Goal: Task Accomplishment & Management: Manage account settings

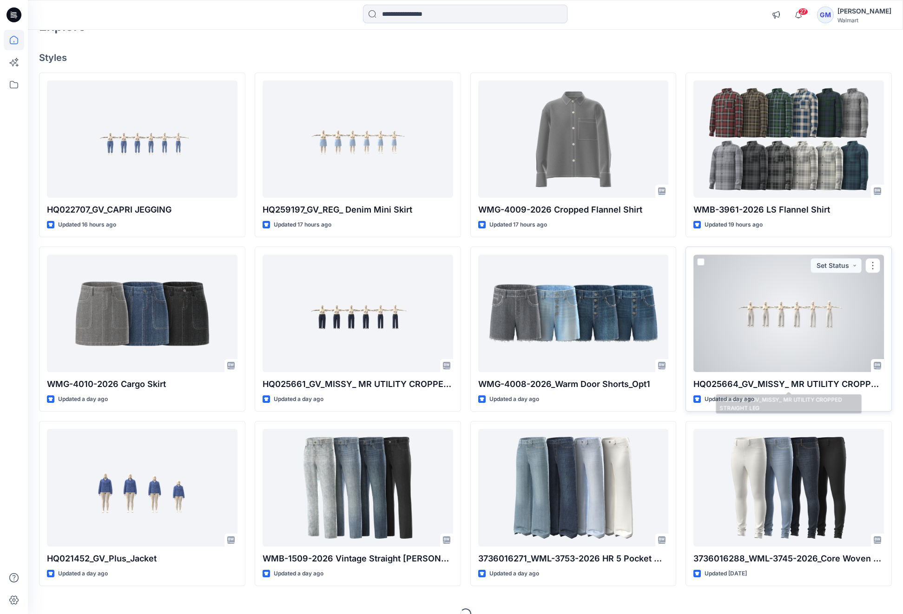
scroll to position [74, 0]
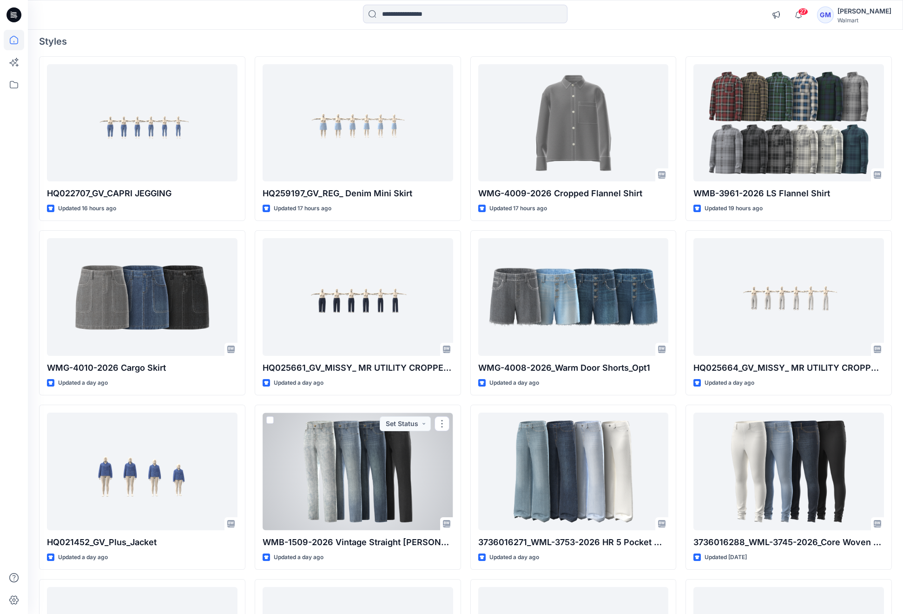
drag, startPoint x: 356, startPoint y: 478, endPoint x: 418, endPoint y: 450, distance: 68.2
click at [356, 478] on div at bounding box center [358, 470] width 191 height 117
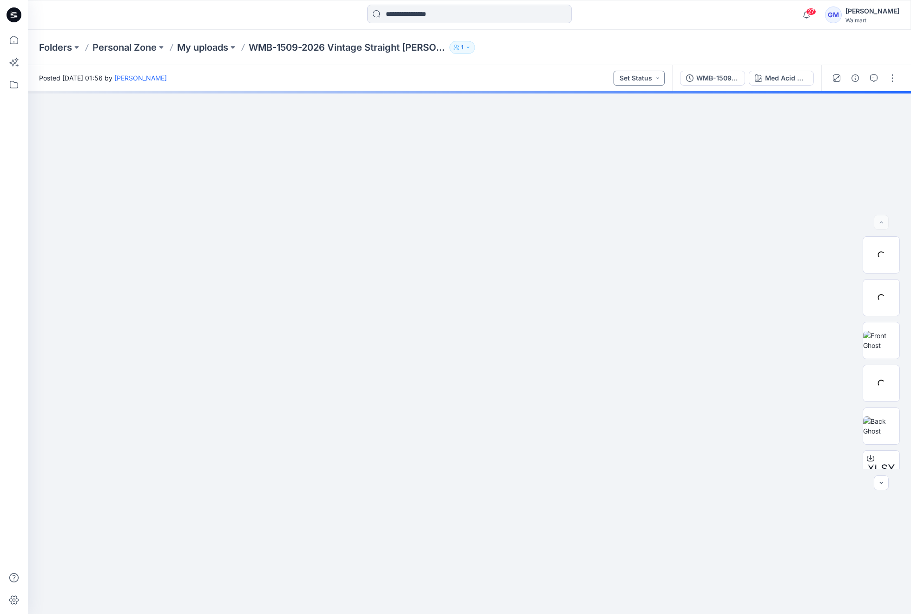
click at [624, 79] on button "Set Status" at bounding box center [639, 78] width 51 height 15
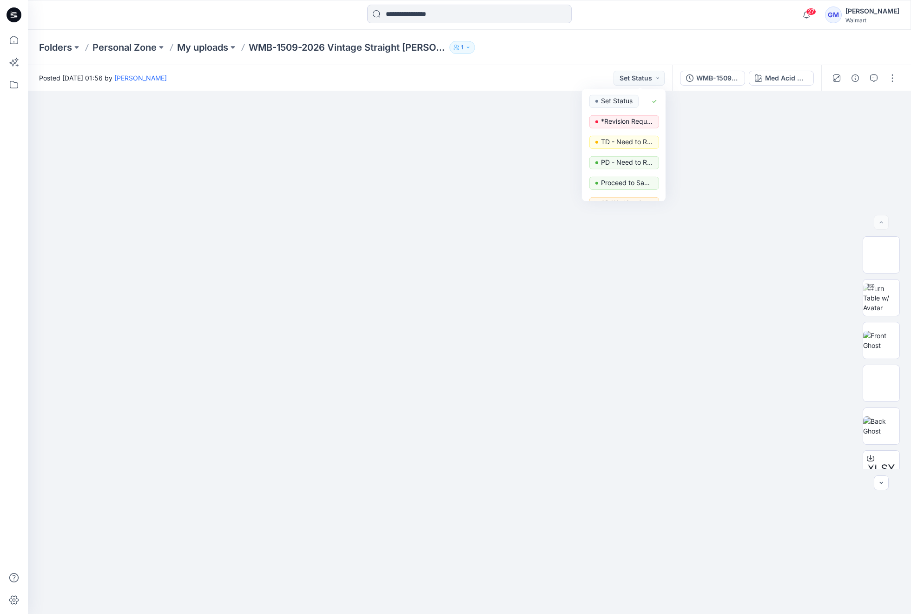
click at [652, 68] on div "Posted Wednesday, September 10, 2025 01:56 by Gayan Mahawithanalage Set Status …" at bounding box center [350, 78] width 644 height 26
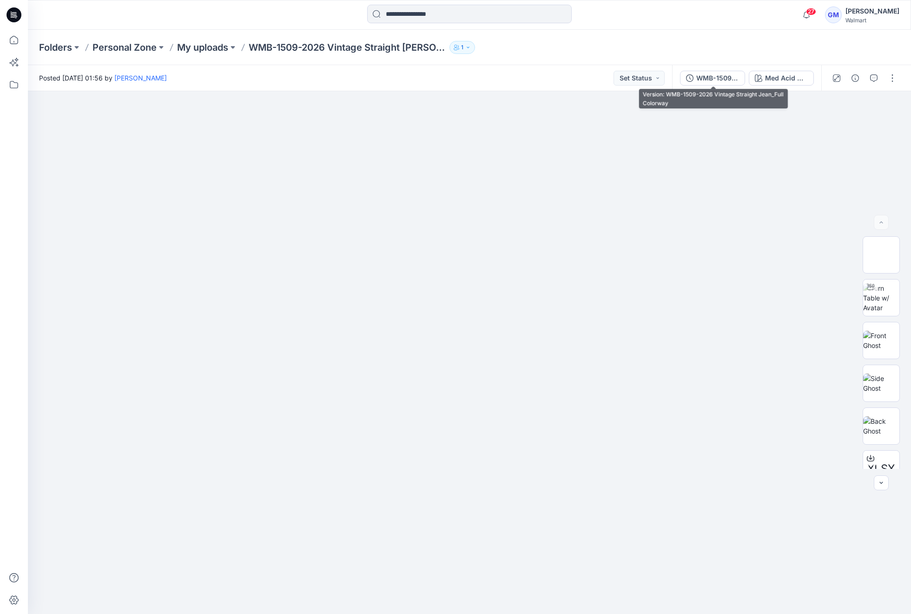
click at [726, 76] on div "WMB-1509-2026 Vintage Straight Jean_Full Colorway" at bounding box center [718, 78] width 43 height 10
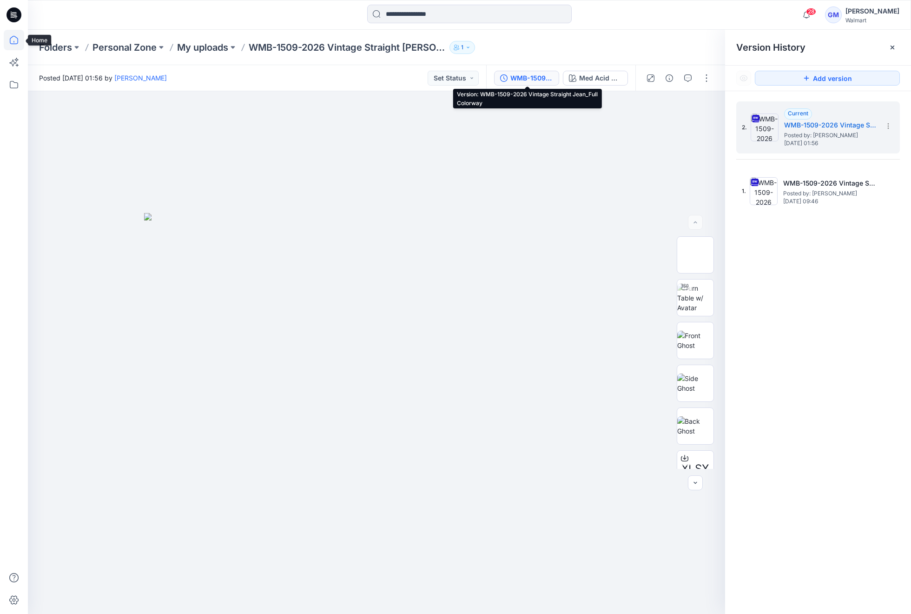
click at [12, 33] on icon at bounding box center [14, 40] width 20 height 20
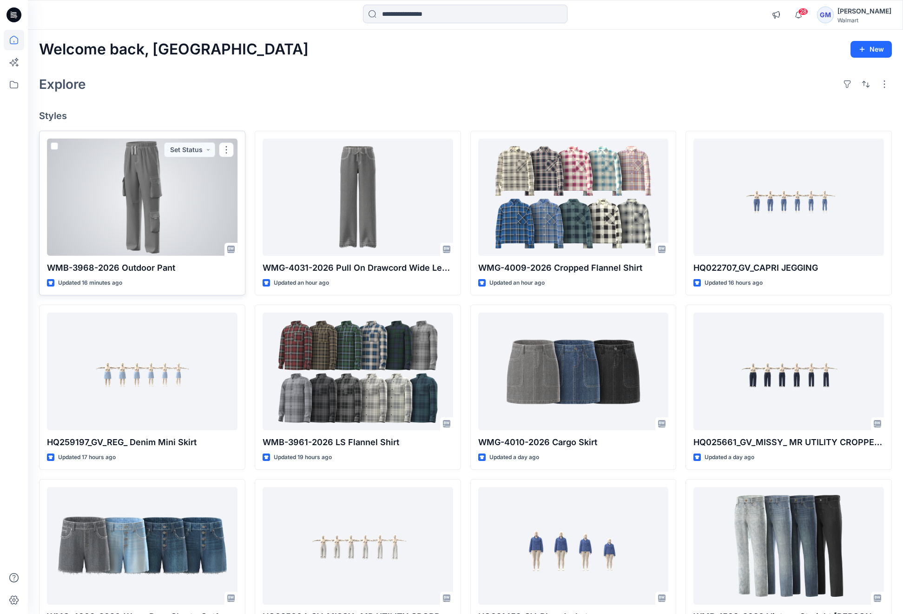
click at [171, 186] on div at bounding box center [142, 197] width 191 height 117
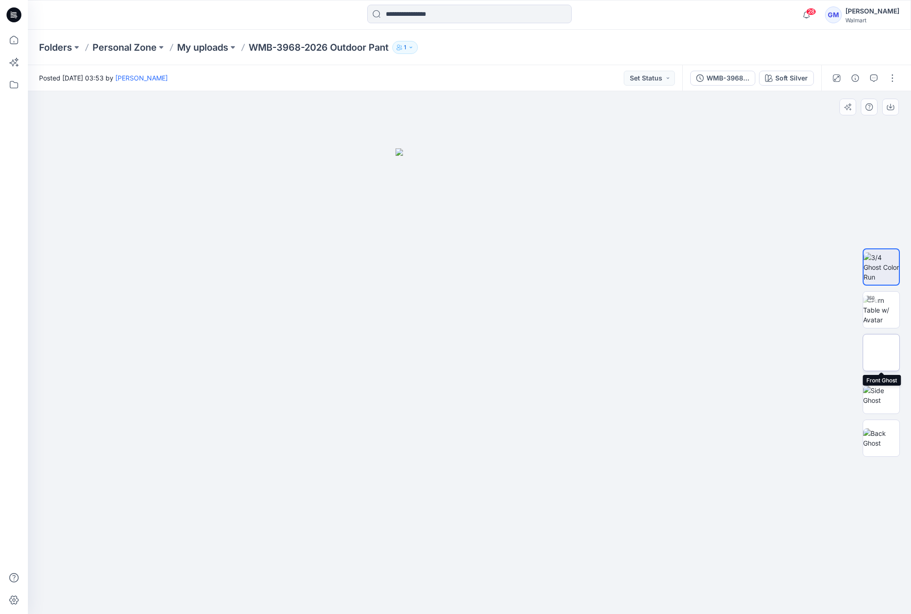
click at [882, 352] on img at bounding box center [882, 352] width 0 height 0
click at [878, 404] on img at bounding box center [881, 395] width 36 height 20
click at [878, 428] on img at bounding box center [881, 438] width 36 height 20
click at [889, 295] on img at bounding box center [881, 309] width 36 height 29
drag, startPoint x: 475, startPoint y: 601, endPoint x: 232, endPoint y: 576, distance: 243.6
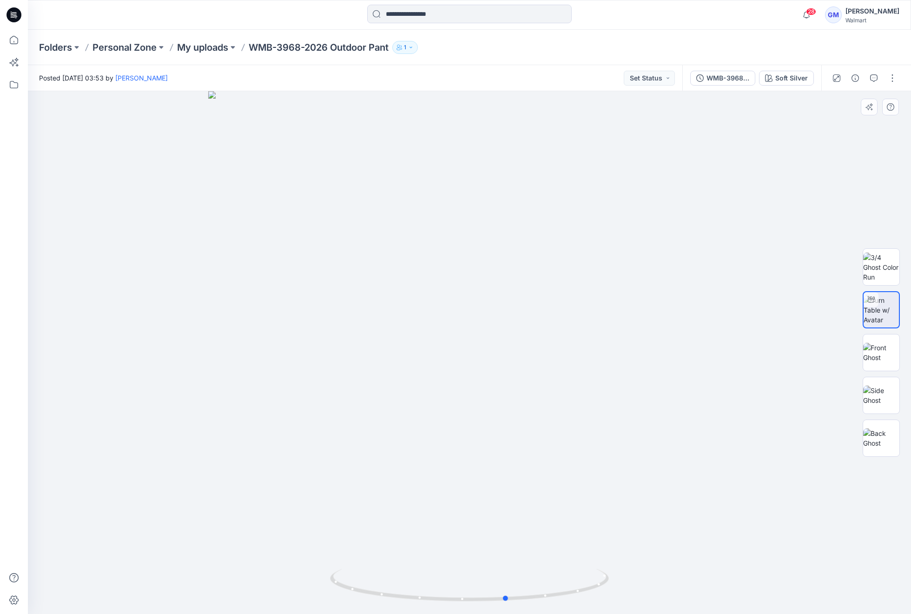
click at [232, 576] on div at bounding box center [469, 352] width 883 height 523
click at [889, 53] on div "Folders Personal Zone My uploads WMB-3968-2026 Outdoor Pant 1" at bounding box center [469, 47] width 883 height 35
drag, startPoint x: 335, startPoint y: 46, endPoint x: 393, endPoint y: 44, distance: 58.2
click at [393, 44] on div "Folders Personal Zone My uploads WMB-3968-2026 Outdoor Pant 1" at bounding box center [433, 47] width 789 height 13
copy p "Outdoor Pant"
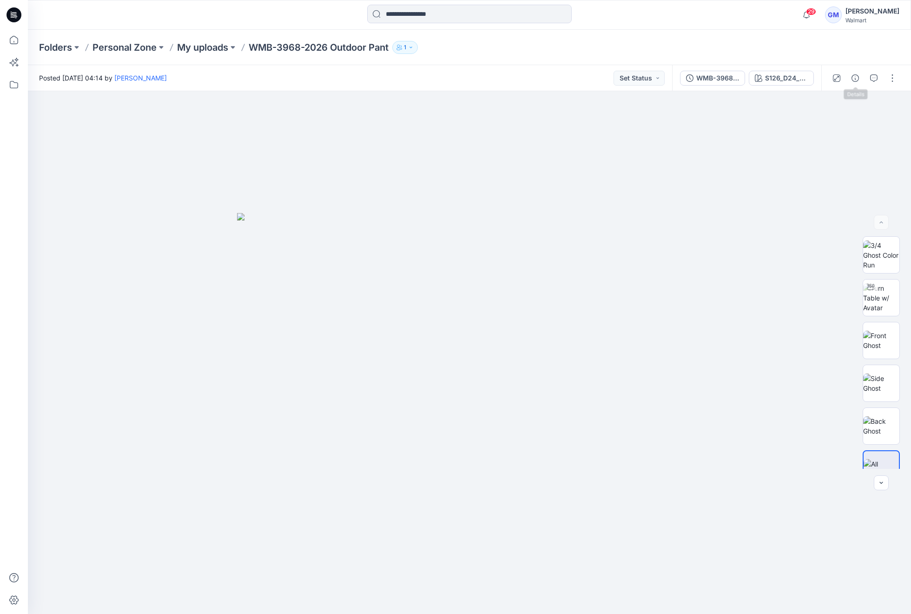
click at [847, 80] on div at bounding box center [865, 78] width 86 height 26
click at [853, 74] on icon "button" at bounding box center [855, 77] width 7 height 7
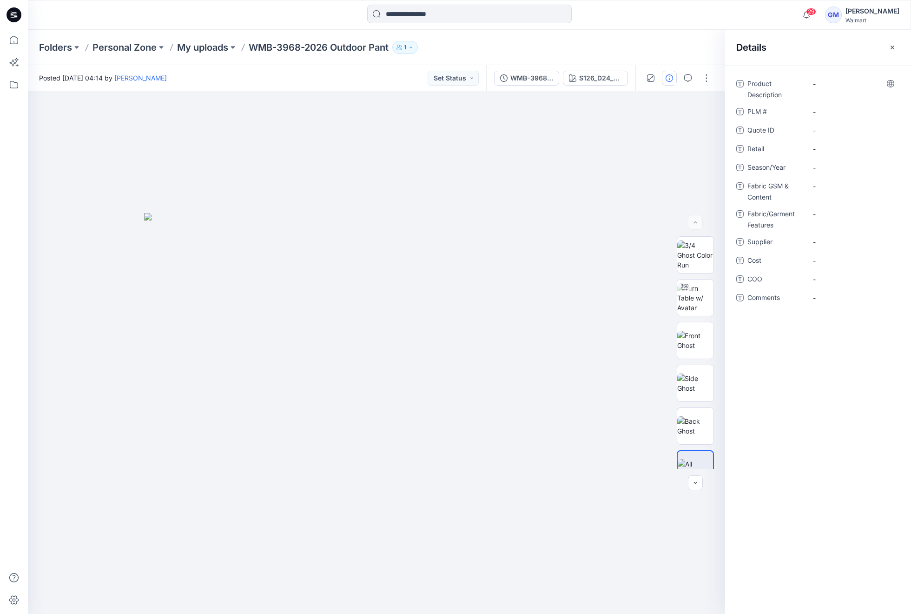
click at [858, 93] on div "-" at bounding box center [853, 88] width 93 height 24
click at [858, 85] on Description "-" at bounding box center [853, 84] width 81 height 10
type textarea "**********"
click at [837, 163] on span "-" at bounding box center [853, 168] width 81 height 10
type textarea "**********"
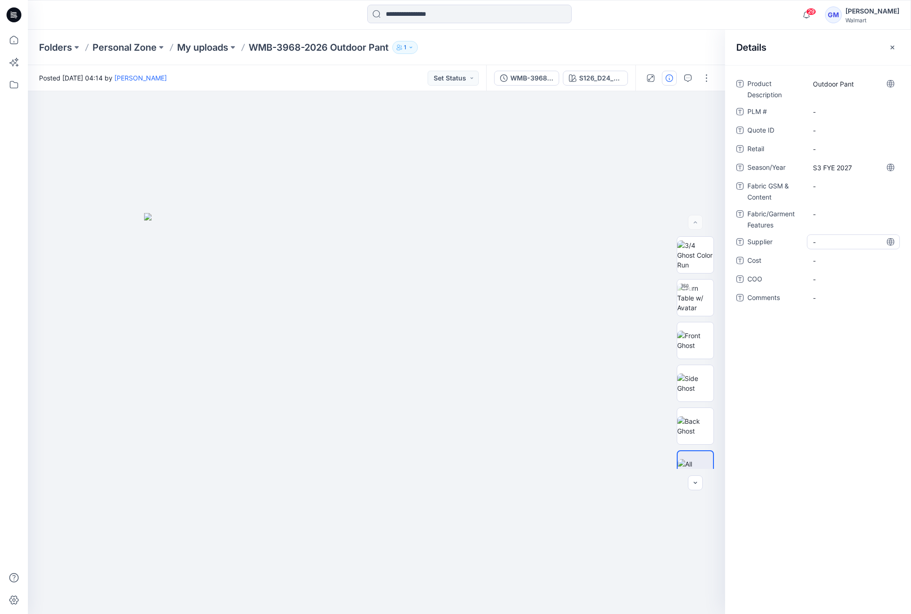
click at [833, 242] on span "-" at bounding box center [853, 242] width 81 height 10
type textarea "****"
click at [831, 276] on span "-" at bounding box center [853, 279] width 81 height 10
type textarea "**"
click at [837, 182] on Content "-" at bounding box center [853, 186] width 81 height 10
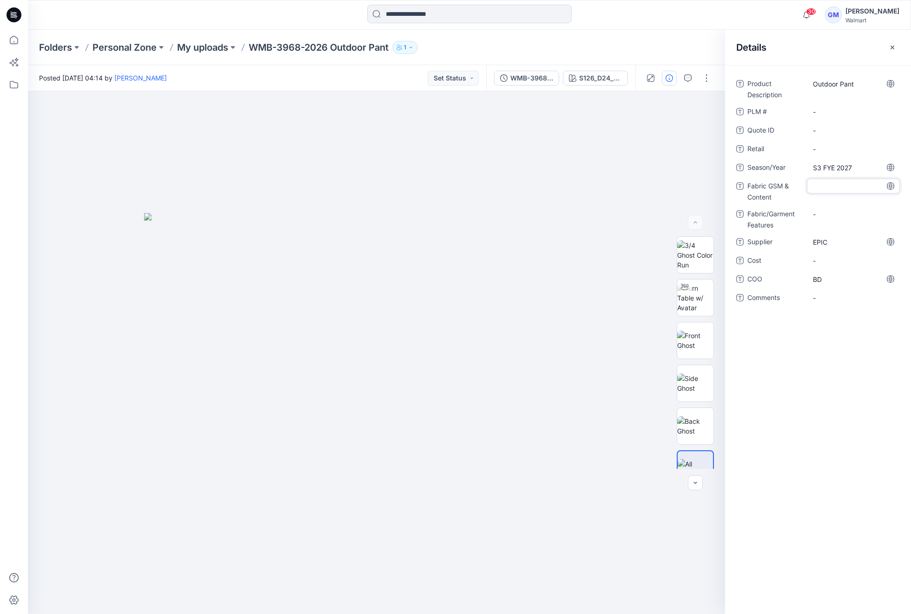
type textarea "**********"
click at [829, 209] on span "Show more" at bounding box center [837, 213] width 49 height 10
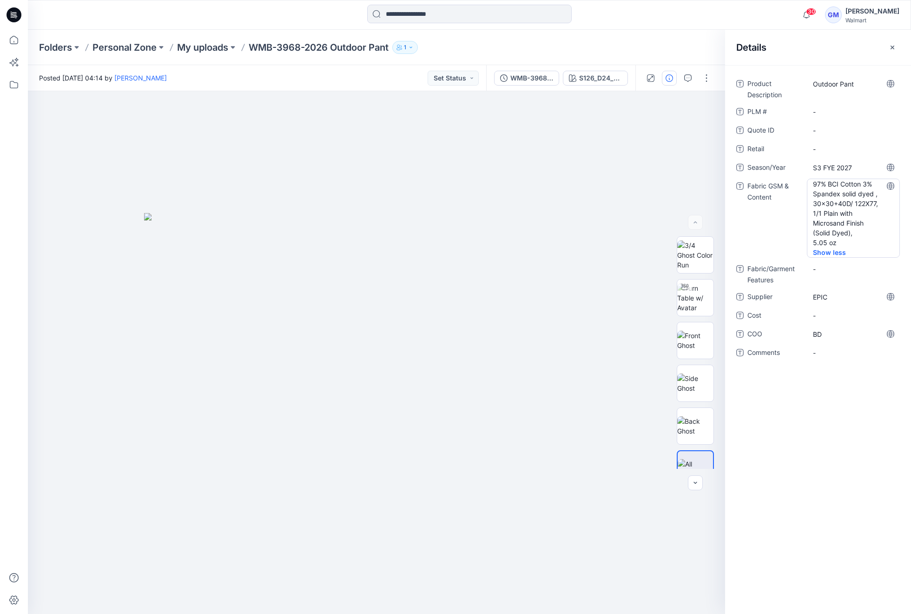
click at [871, 196] on Content "97% BCI Cotton 3% Spandex solid dyed , 30x30+40D/ 122X77, 1/1 Plain with Micros…" at bounding box center [853, 213] width 81 height 68
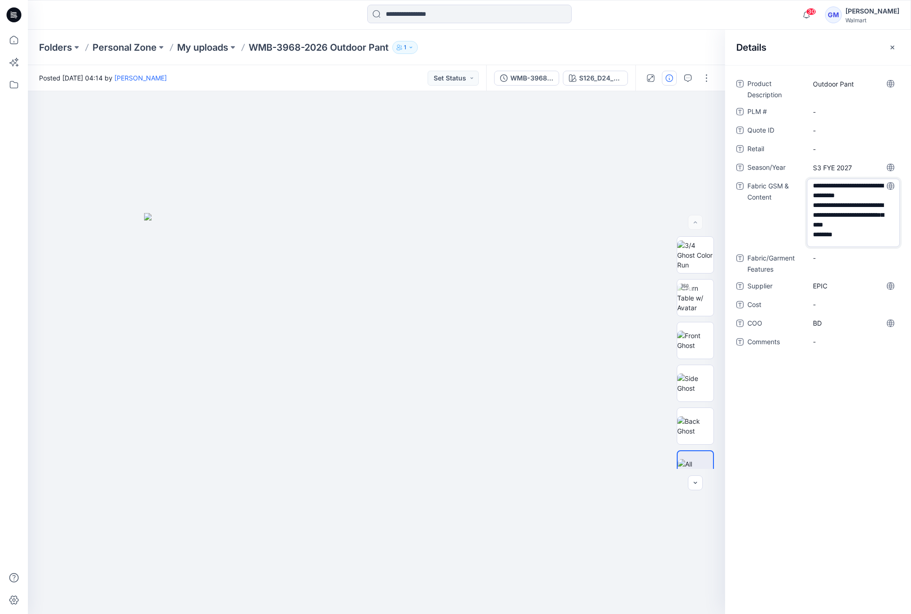
drag, startPoint x: 842, startPoint y: 195, endPoint x: 869, endPoint y: 227, distance: 42.3
click at [869, 227] on textarea "**********" at bounding box center [853, 213] width 93 height 68
type textarea "**********"
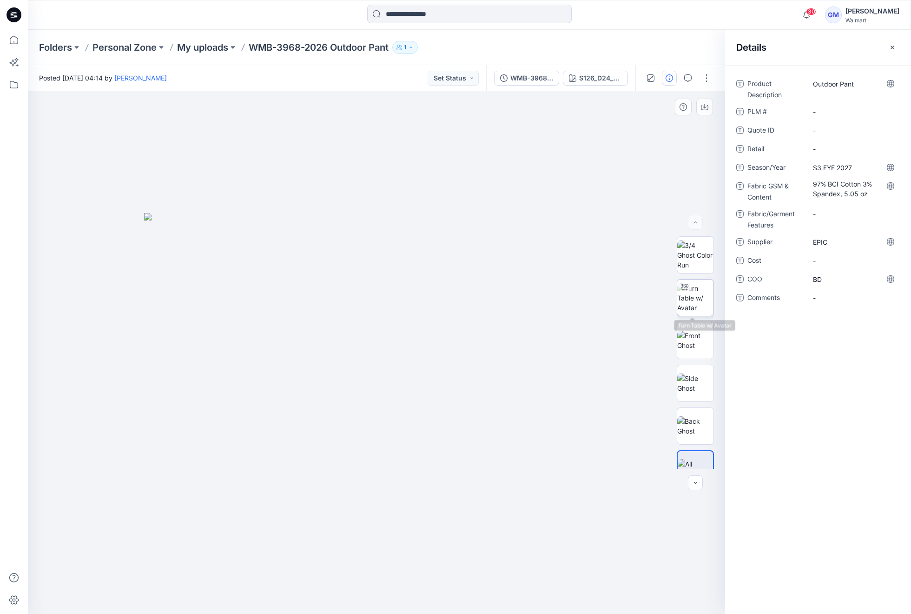
click at [704, 306] on img at bounding box center [695, 297] width 36 height 29
click at [417, 10] on input at bounding box center [469, 14] width 205 height 19
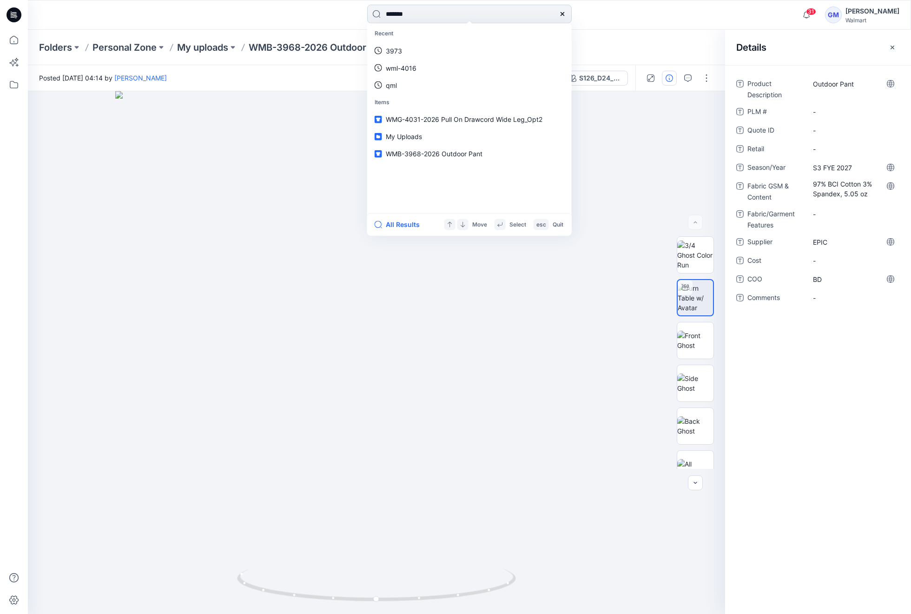
type input "********"
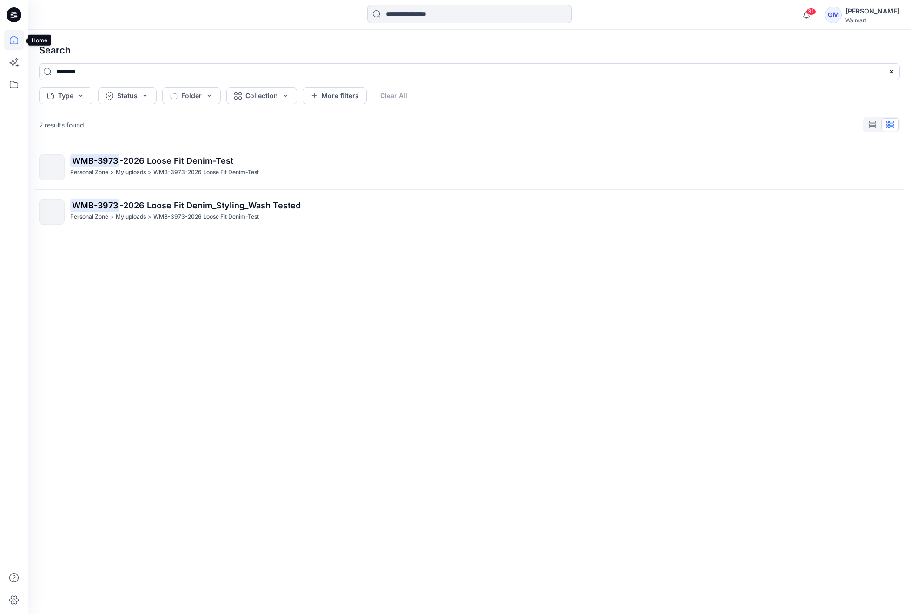
click at [13, 39] on icon at bounding box center [14, 40] width 20 height 20
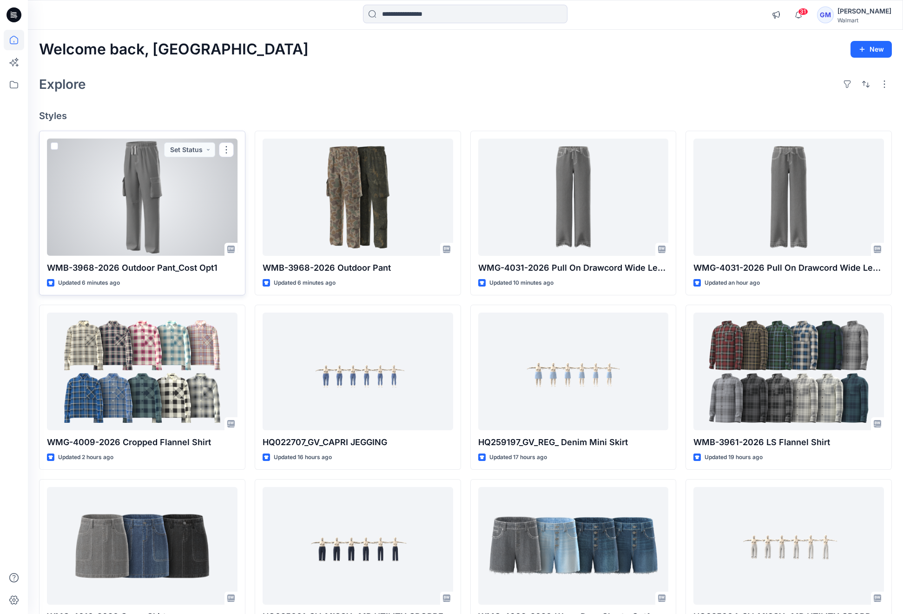
click at [158, 217] on div at bounding box center [142, 197] width 191 height 117
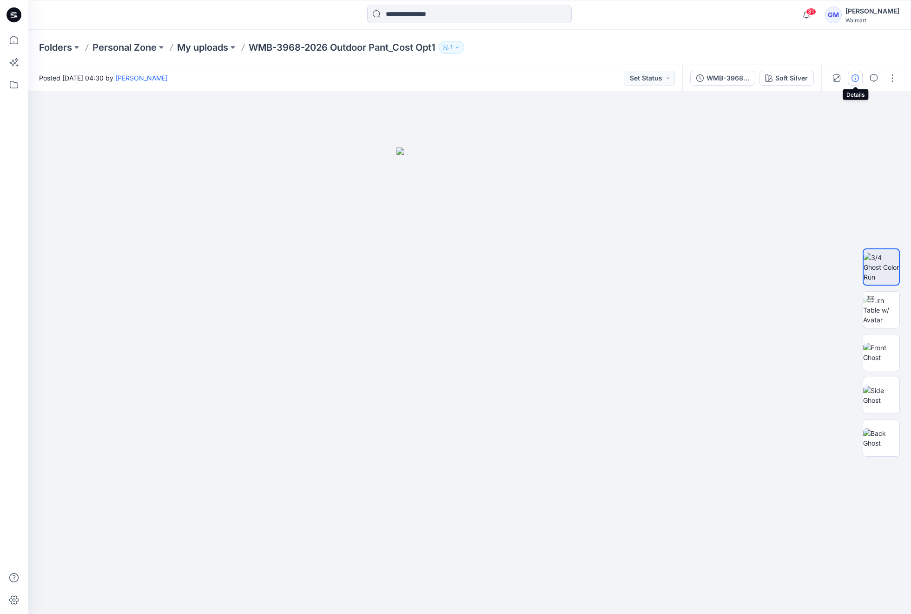
click at [853, 78] on icon "button" at bounding box center [855, 77] width 7 height 7
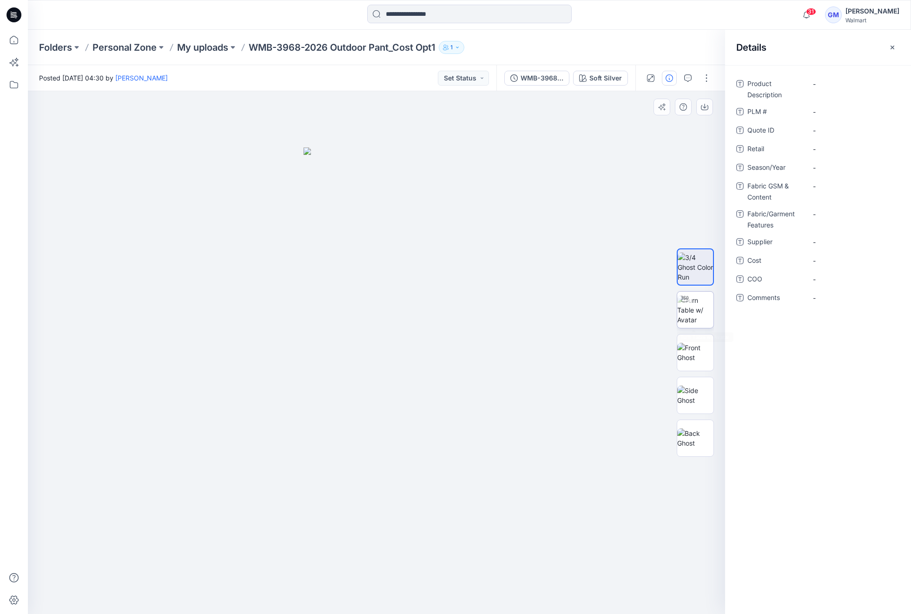
click at [700, 304] on img at bounding box center [695, 309] width 36 height 29
drag, startPoint x: 378, startPoint y: 602, endPoint x: 416, endPoint y: 591, distance: 38.8
click at [416, 591] on icon at bounding box center [377, 586] width 281 height 35
click at [212, 45] on p "My uploads" at bounding box center [202, 47] width 51 height 13
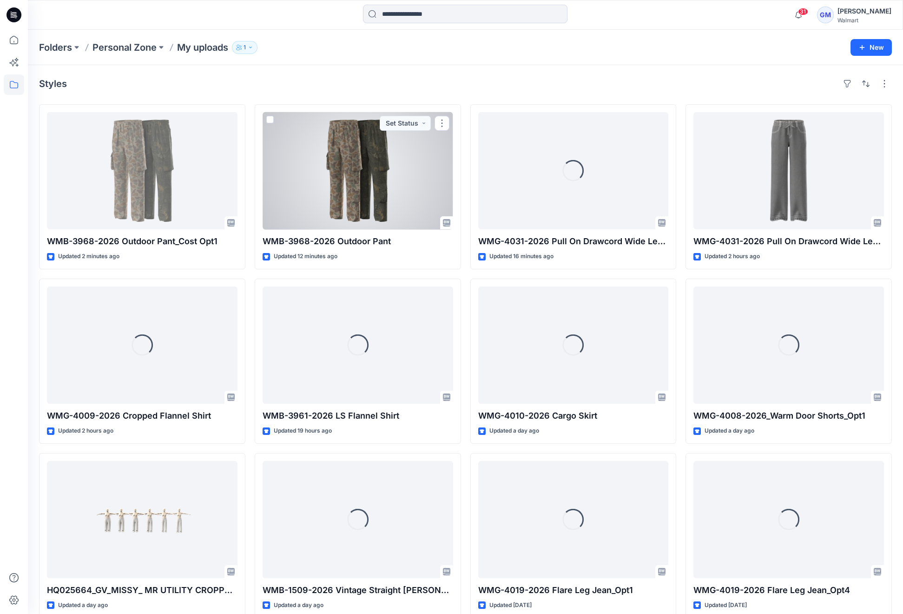
click at [382, 182] on div at bounding box center [358, 170] width 191 height 117
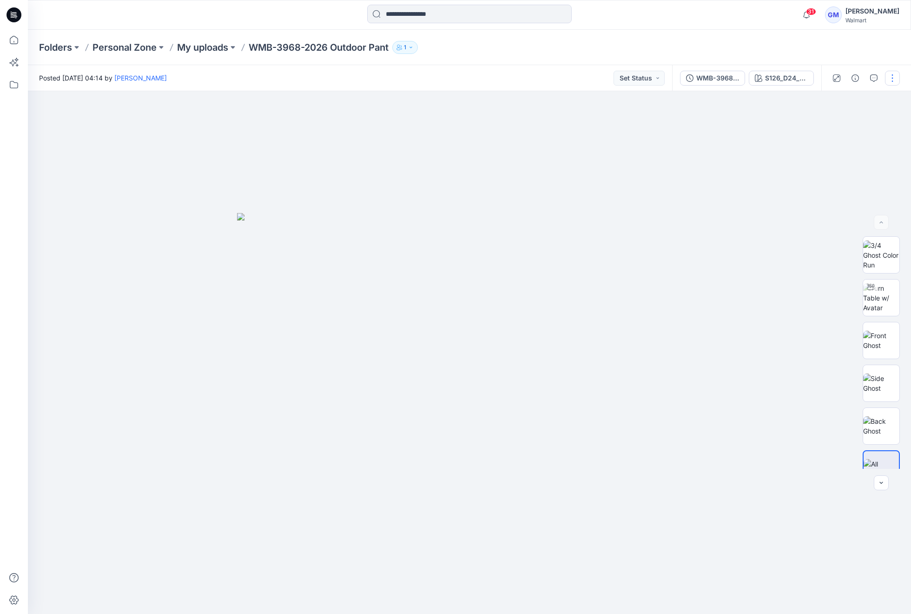
click at [886, 77] on button "button" at bounding box center [892, 78] width 15 height 15
click at [844, 121] on button "Edit" at bounding box center [854, 125] width 86 height 17
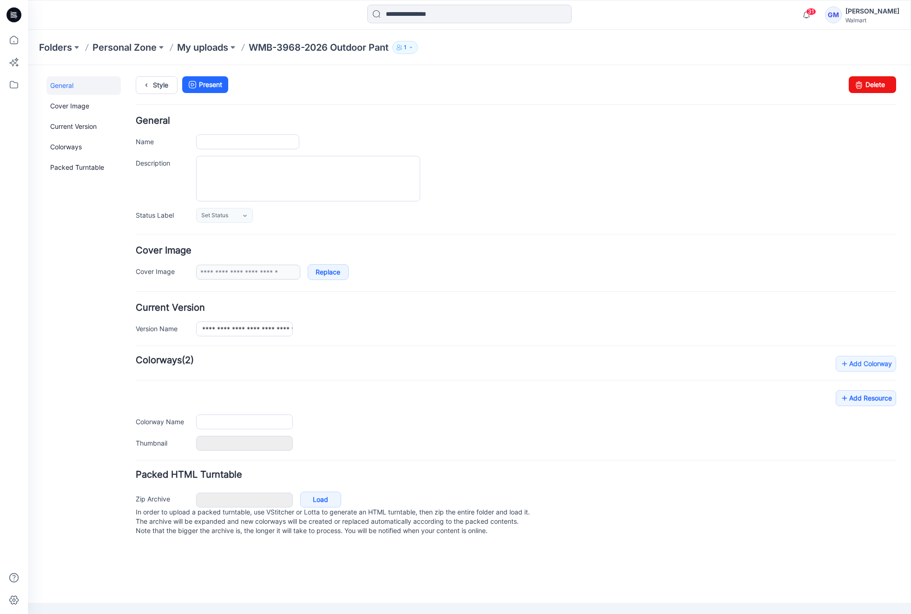
type input "**********"
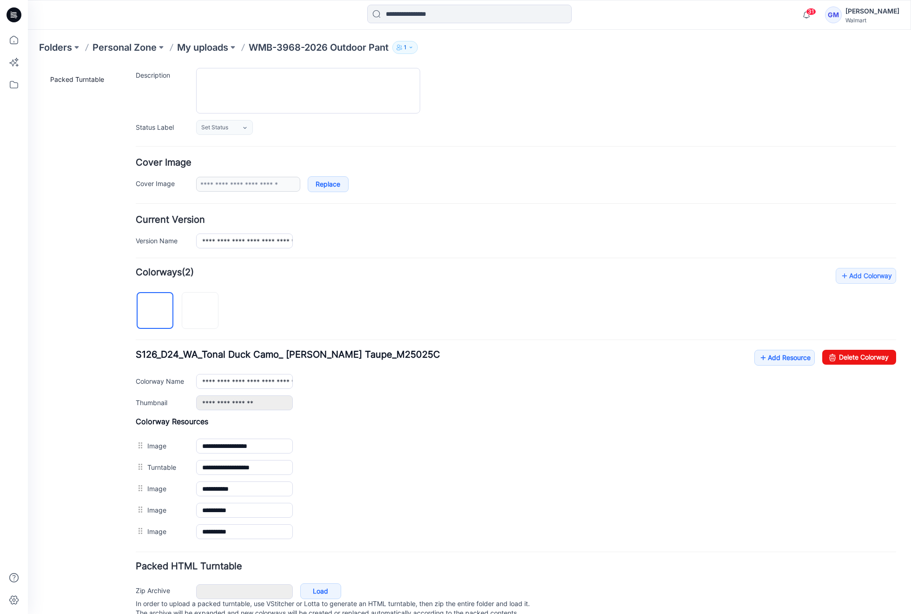
scroll to position [119, 0]
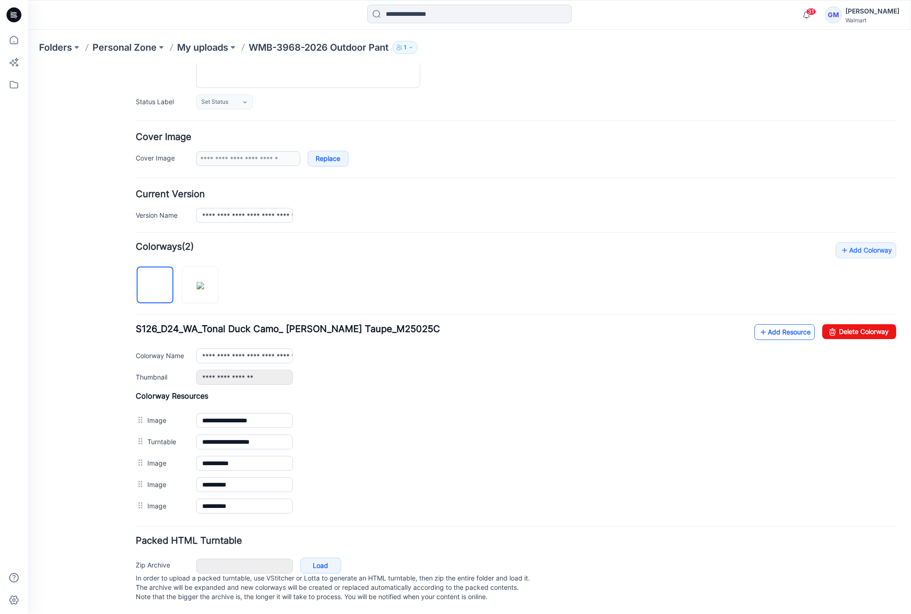
click at [777, 325] on link "Add Resource" at bounding box center [785, 332] width 60 height 16
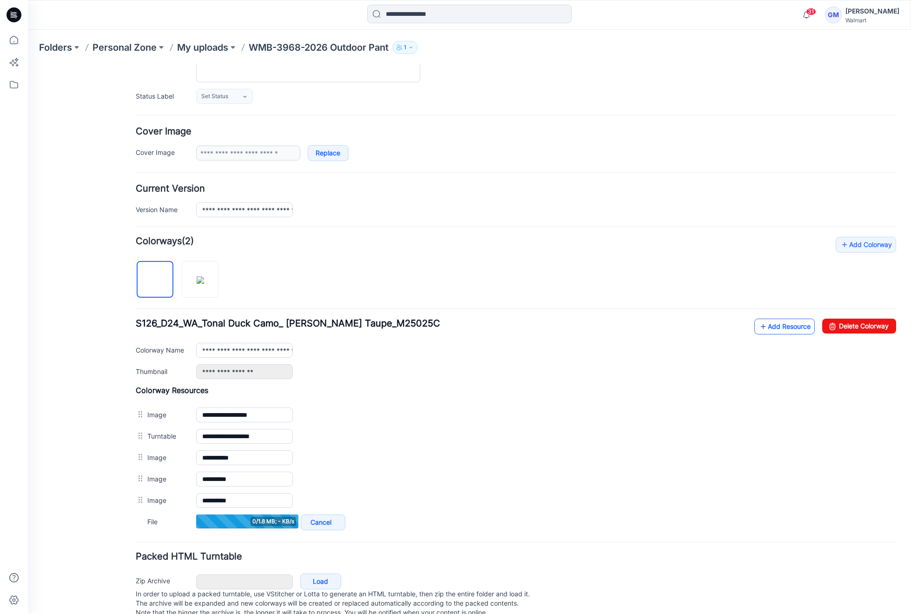
click at [764, 325] on link "Add Resource" at bounding box center [785, 327] width 60 height 16
click at [772, 325] on link "Add Resource" at bounding box center [785, 327] width 60 height 16
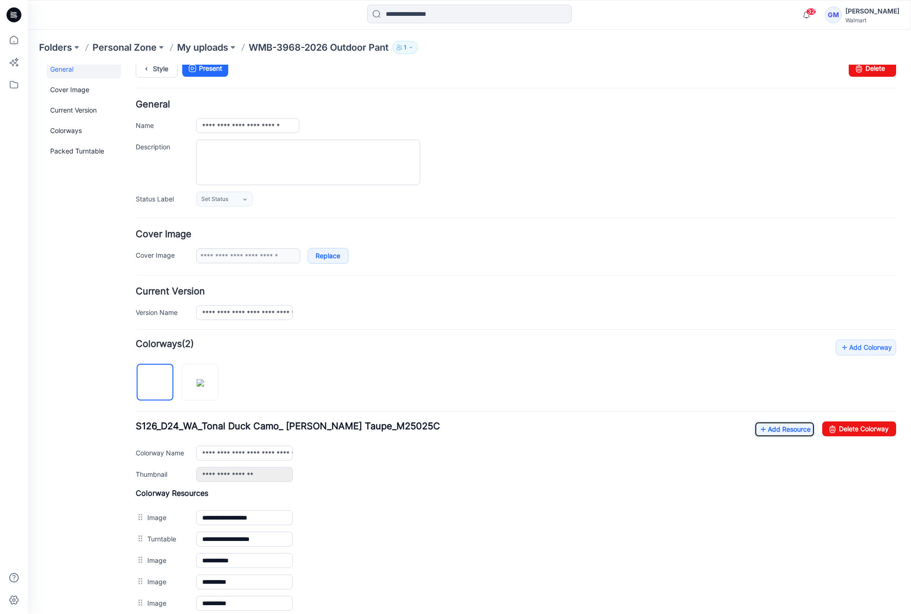
scroll to position [0, 0]
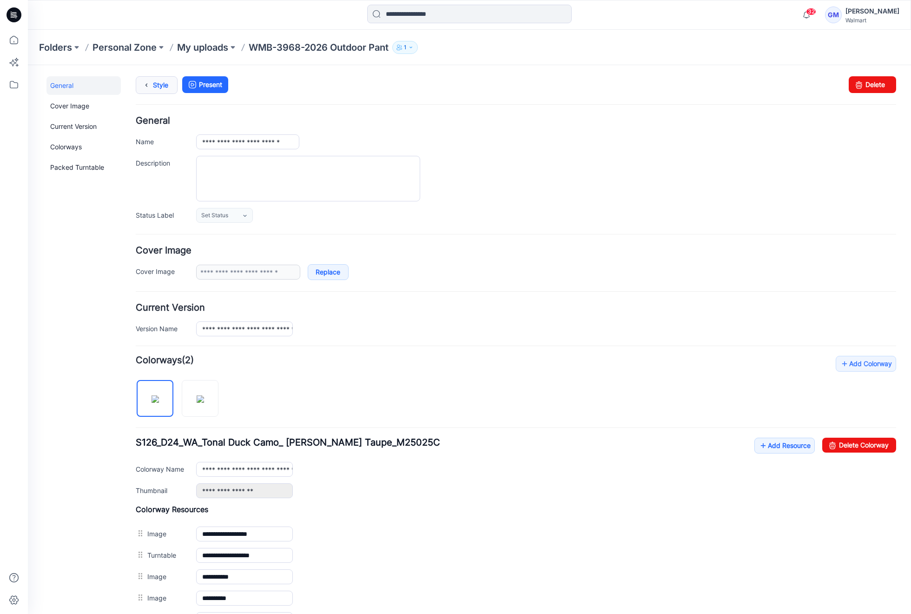
click at [149, 84] on icon at bounding box center [146, 85] width 13 height 17
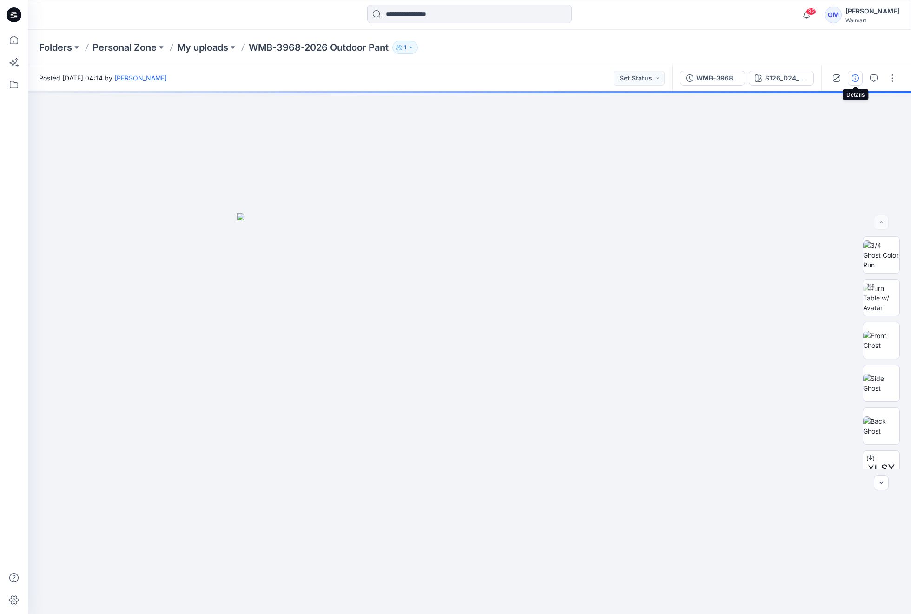
click at [861, 78] on button "button" at bounding box center [855, 78] width 15 height 15
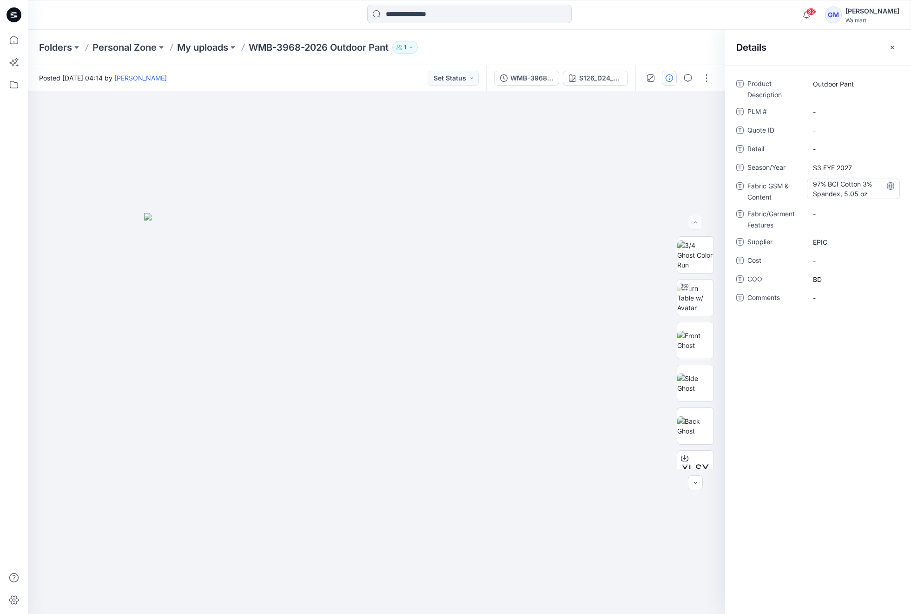
click at [856, 192] on Content "97% BCI Cotton 3% Spandex, 5.05 oz" at bounding box center [853, 189] width 81 height 20
drag, startPoint x: 875, startPoint y: 191, endPoint x: 752, endPoint y: 177, distance: 124.0
click at [752, 177] on div "**********" at bounding box center [819, 196] width 164 height 240
click at [349, 77] on div "Posted Friday, September 12, 2025 04:14 by Gayan Mahawithanalage Set Status" at bounding box center [257, 78] width 458 height 26
click at [198, 41] on p "My uploads" at bounding box center [202, 47] width 51 height 13
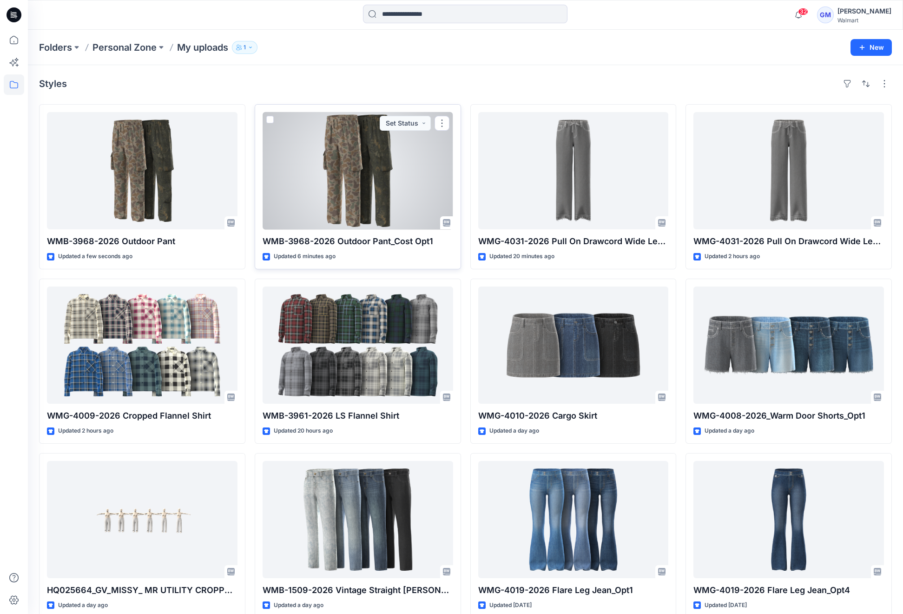
click at [361, 174] on div at bounding box center [358, 170] width 191 height 117
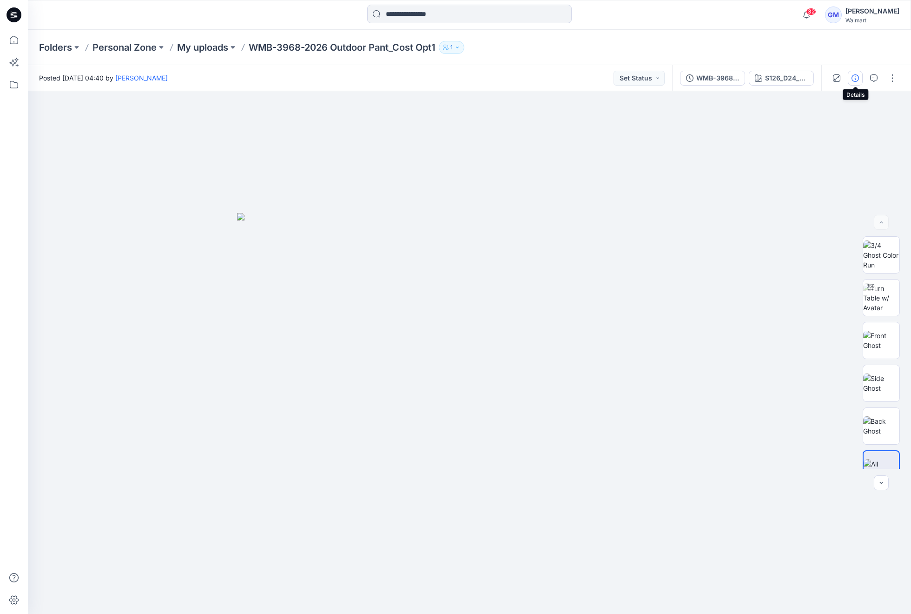
click at [856, 81] on button "button" at bounding box center [855, 78] width 15 height 15
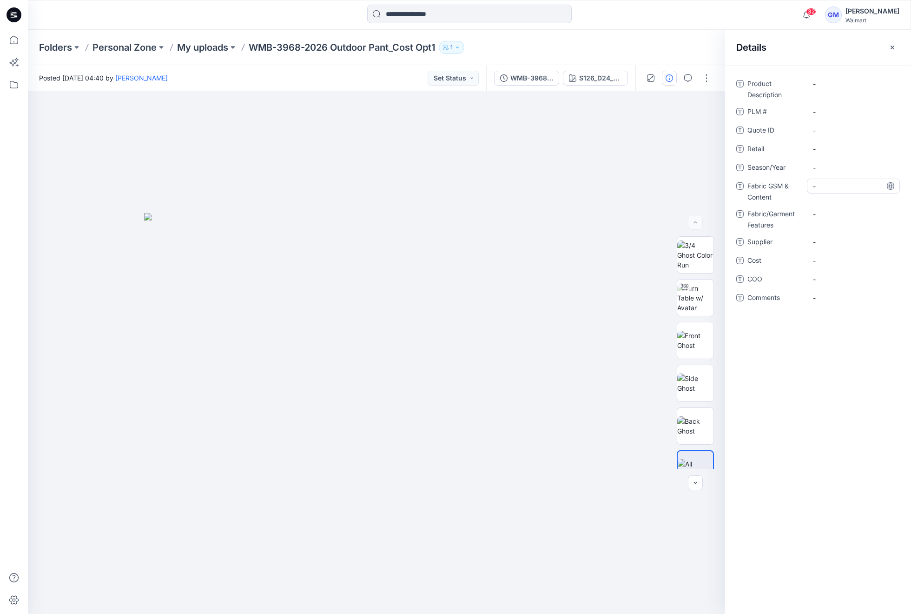
click at [833, 179] on div "-" at bounding box center [853, 186] width 93 height 15
type textarea "**********"
drag, startPoint x: 336, startPoint y: 43, endPoint x: 442, endPoint y: 51, distance: 106.8
click at [442, 51] on div "Folders Personal Zone My uploads WMB-3968-2026 Outdoor Pant_Cost Opt1 1" at bounding box center [433, 47] width 789 height 13
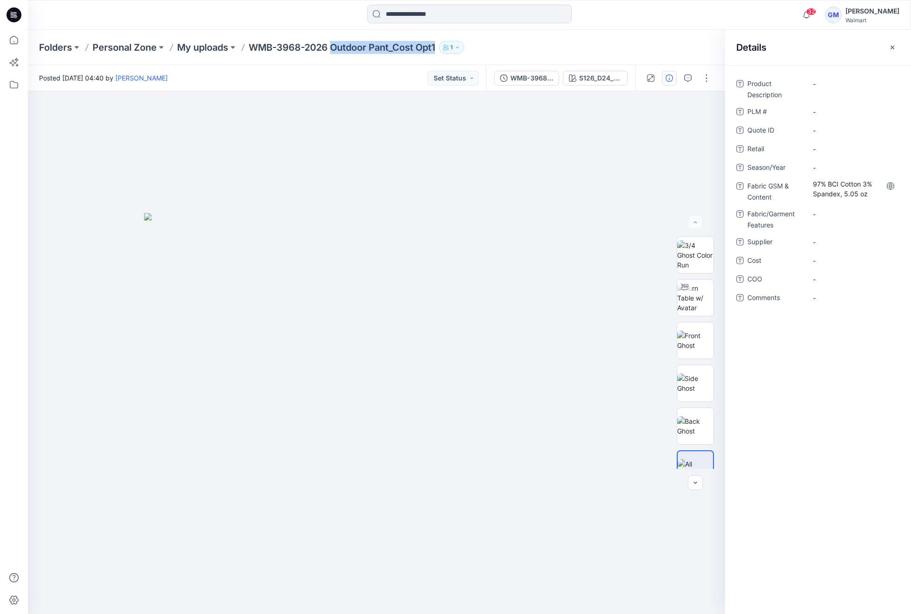
copy div "Outdoor Pant_Cost Opt1 1"
click at [832, 89] on div "-" at bounding box center [853, 83] width 93 height 15
type textarea "**********"
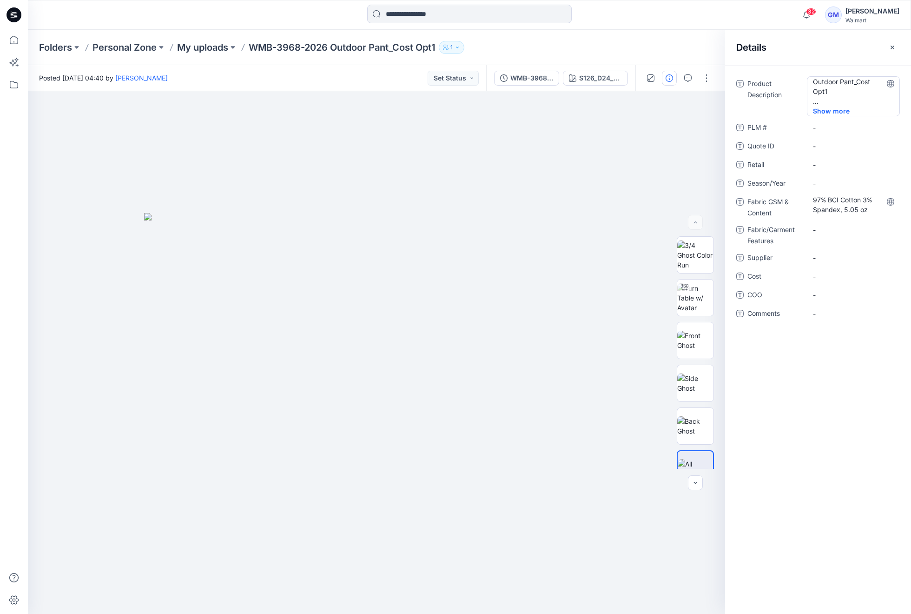
click at [834, 105] on Description "Outdoor Pant_Cost Opt1" at bounding box center [853, 91] width 81 height 29
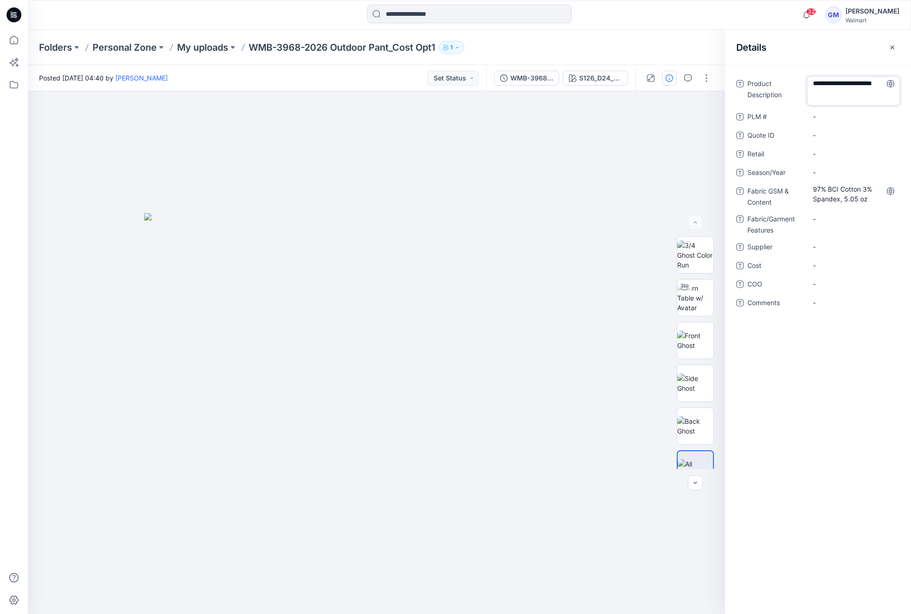
scroll to position [22, 0]
drag, startPoint x: 836, startPoint y: 92, endPoint x: 976, endPoint y: 175, distance: 162.8
click at [911, 175] on html "32 Notifications Your style WMB-3968-2026 Outdoor Pant_Cost Opt1 has been updat…" at bounding box center [455, 307] width 911 height 614
type textarea "**********"
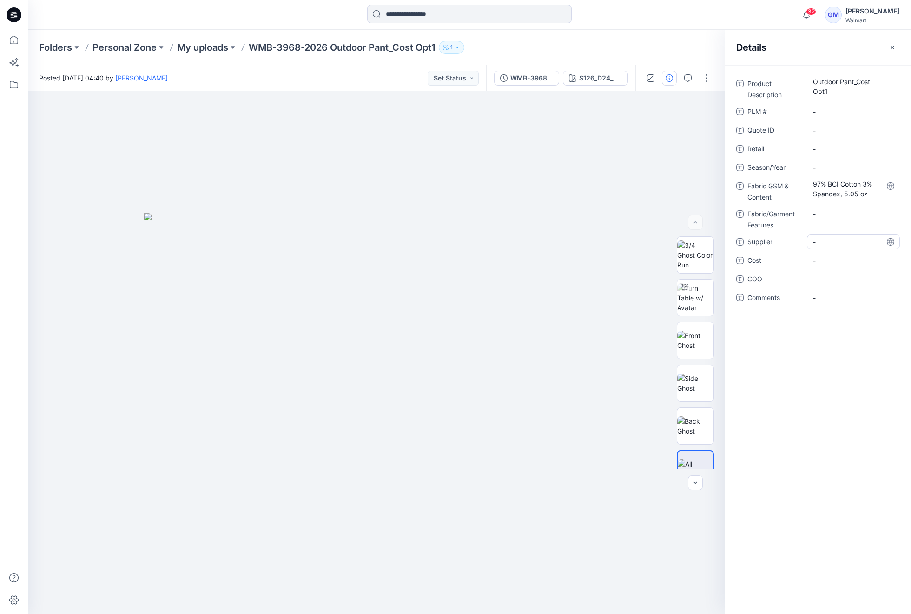
click at [833, 238] on span "-" at bounding box center [853, 242] width 81 height 10
type textarea "****"
click at [847, 274] on span "-" at bounding box center [853, 279] width 81 height 10
type textarea "**"
click at [823, 163] on span "-" at bounding box center [853, 168] width 81 height 10
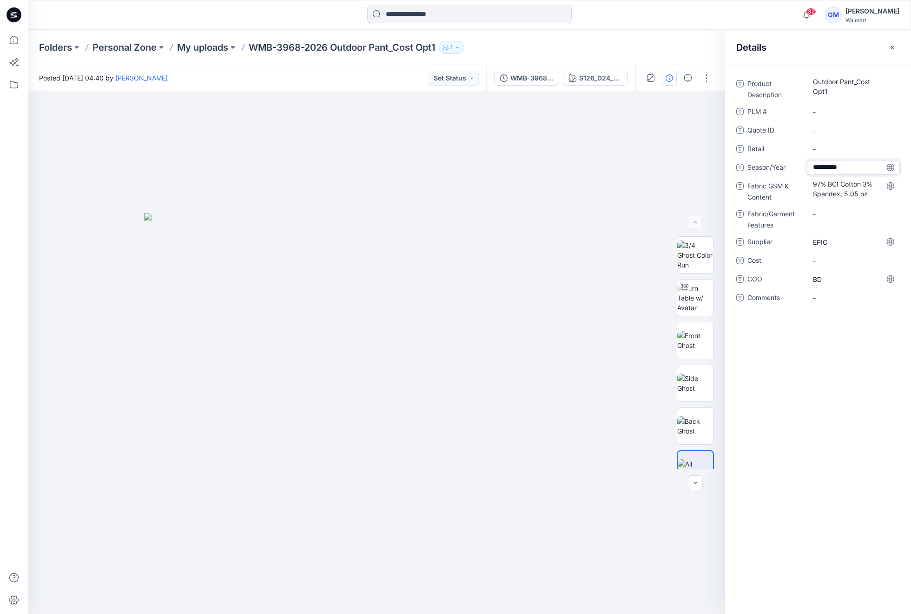
type textarea "**********"
click at [581, 141] on div at bounding box center [376, 352] width 697 height 523
click at [703, 82] on button "button" at bounding box center [706, 78] width 15 height 15
click at [668, 126] on button "Edit" at bounding box center [668, 125] width 86 height 17
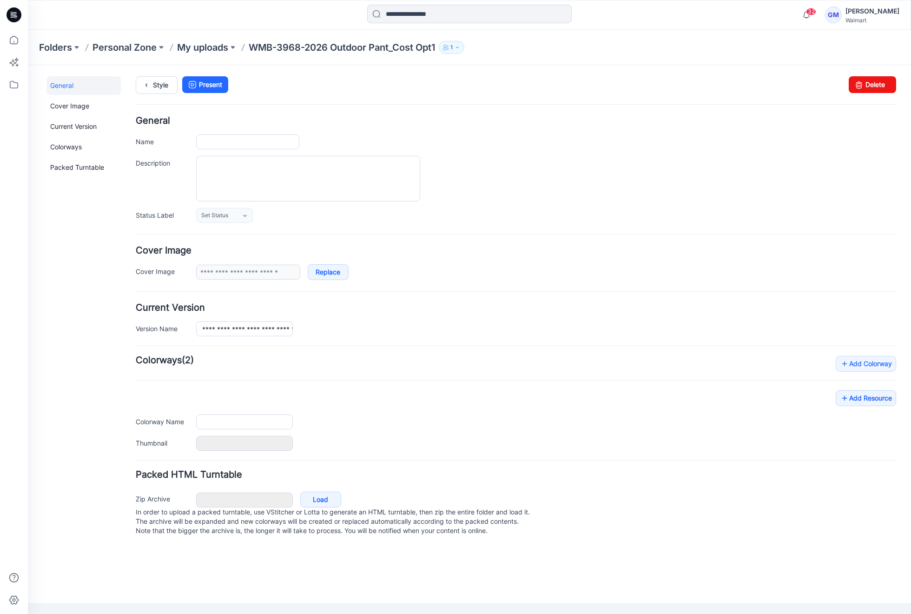
type input "**********"
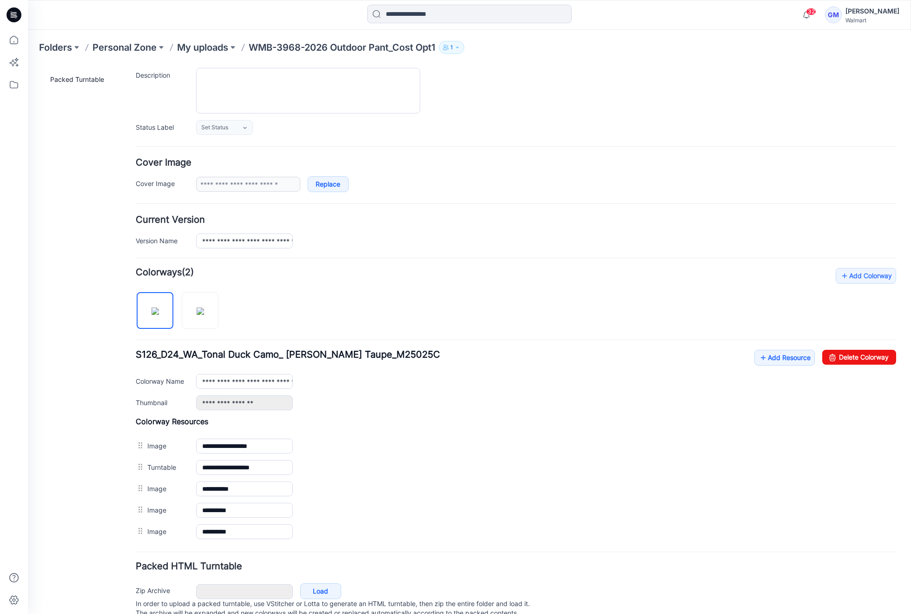
scroll to position [119, 0]
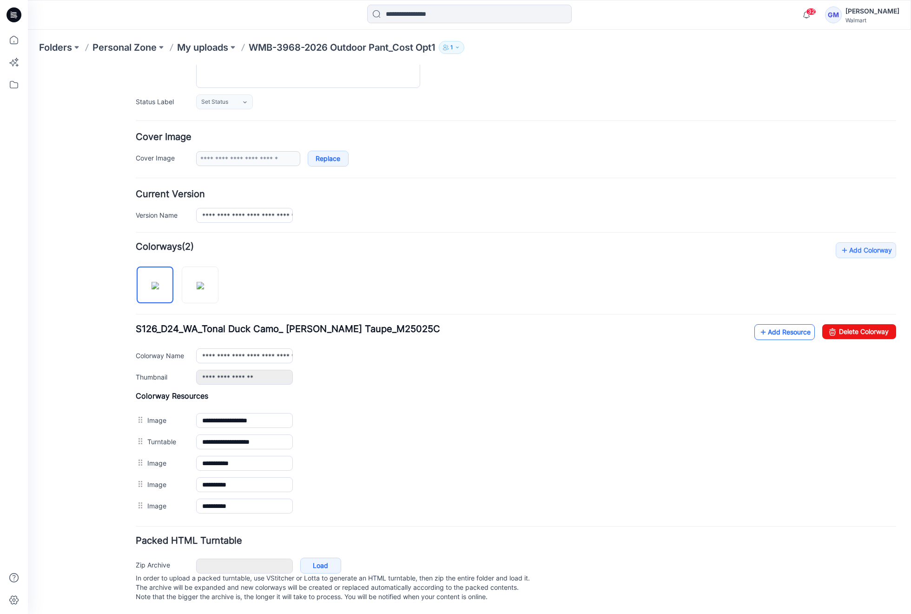
click at [761, 328] on link "Add Resource" at bounding box center [785, 332] width 60 height 16
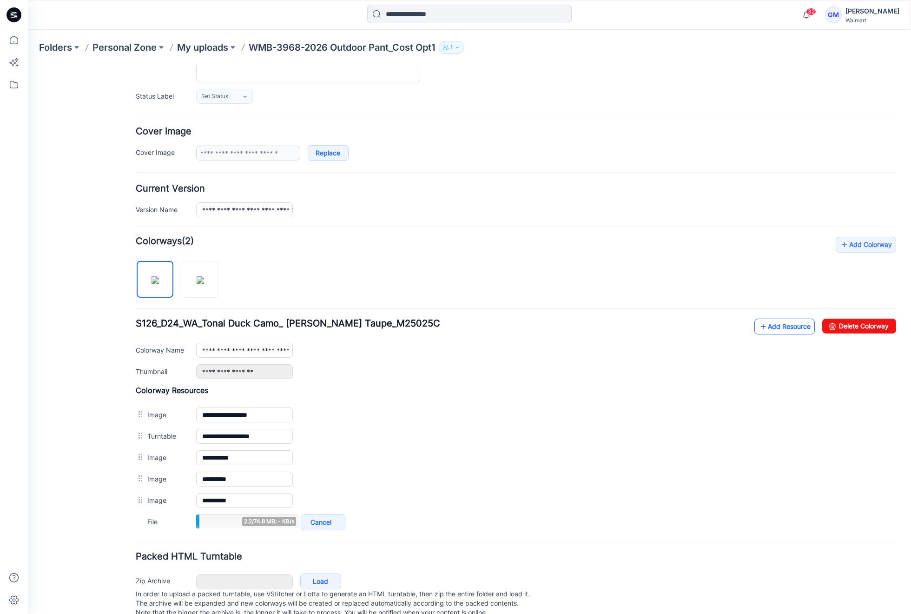
click at [771, 330] on link "Add Resource" at bounding box center [785, 327] width 60 height 16
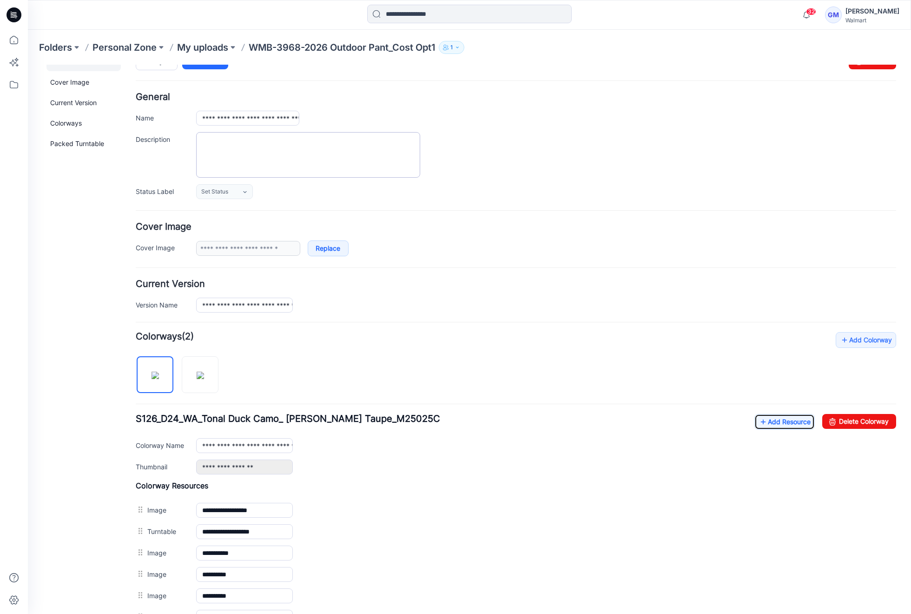
scroll to position [0, 0]
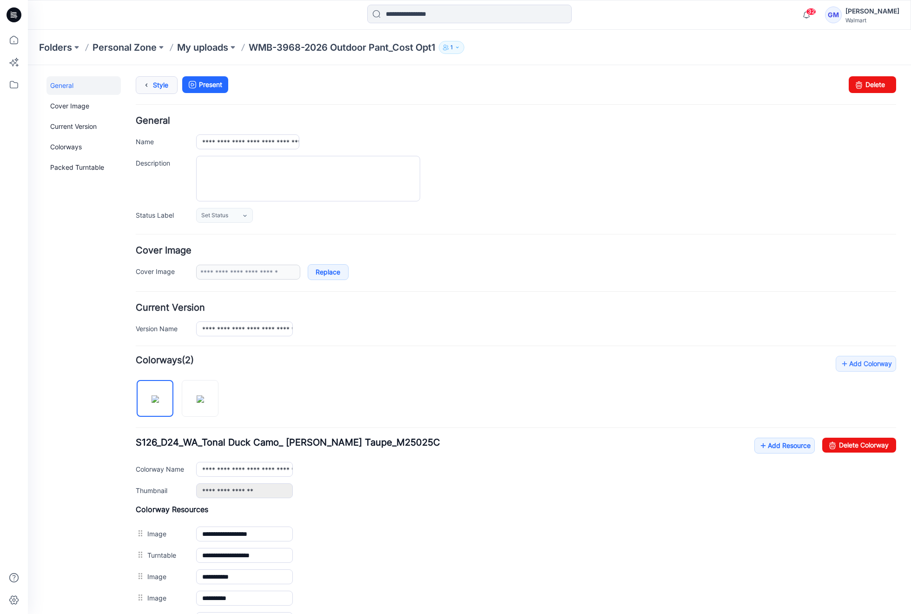
click at [175, 87] on link "Style" at bounding box center [157, 85] width 42 height 18
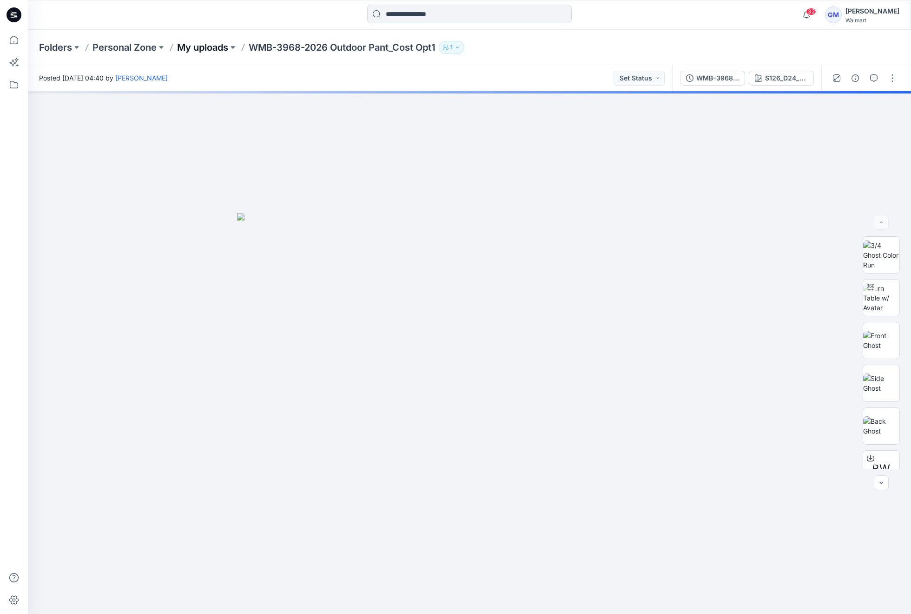
click at [210, 46] on p "My uploads" at bounding box center [202, 47] width 51 height 13
